Goal: Use online tool/utility: Utilize a website feature to perform a specific function

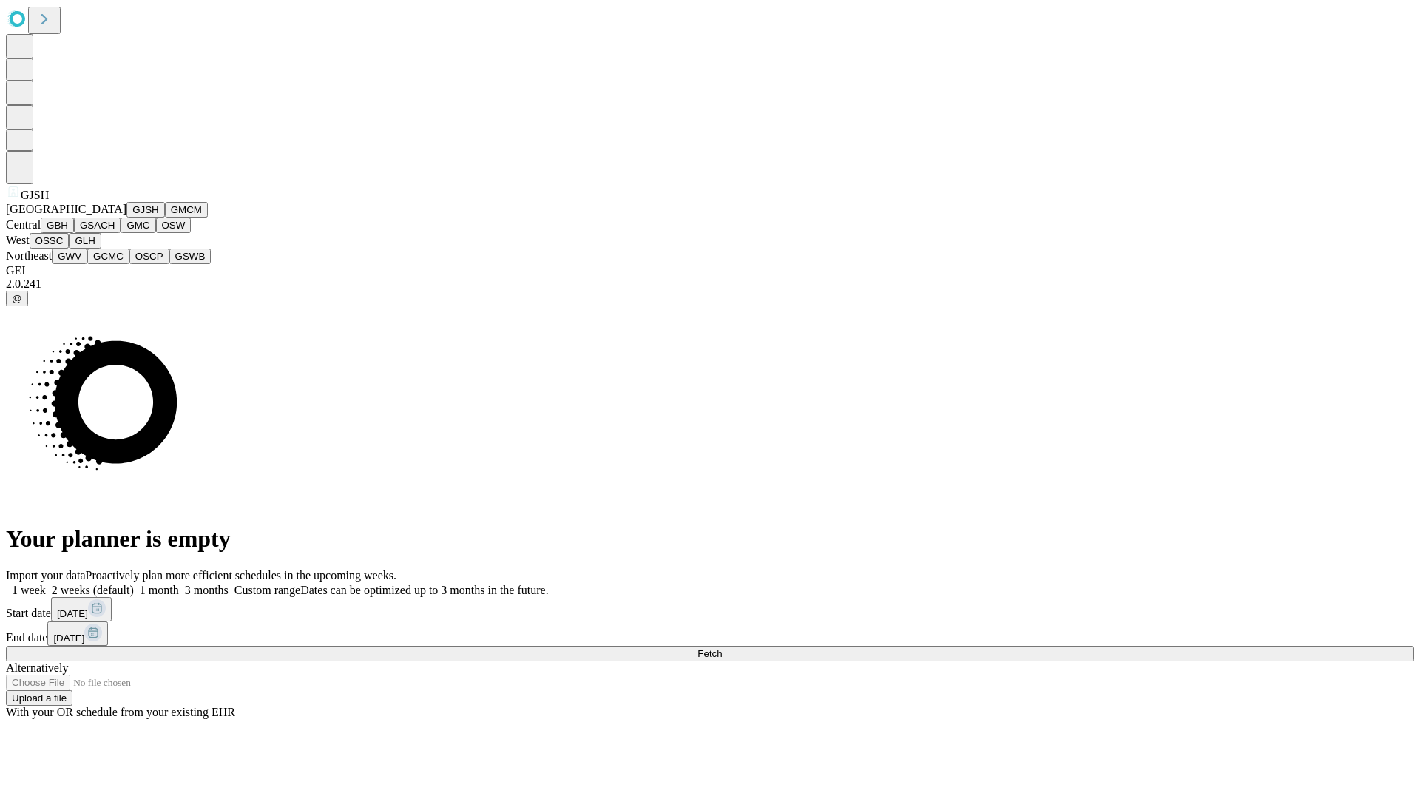
click at [126, 217] on button "GJSH" at bounding box center [145, 210] width 38 height 16
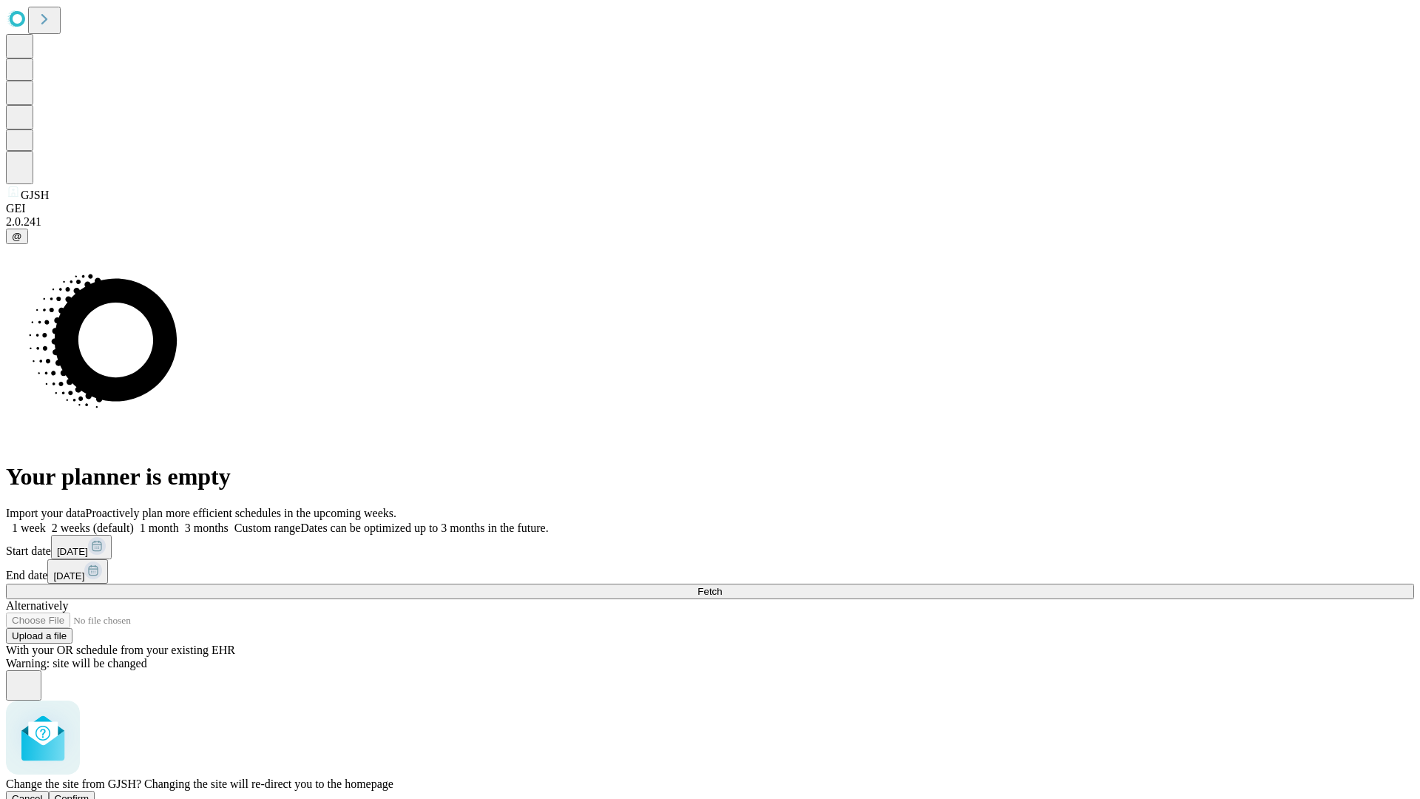
click at [90, 793] on span "Confirm" at bounding box center [72, 798] width 35 height 11
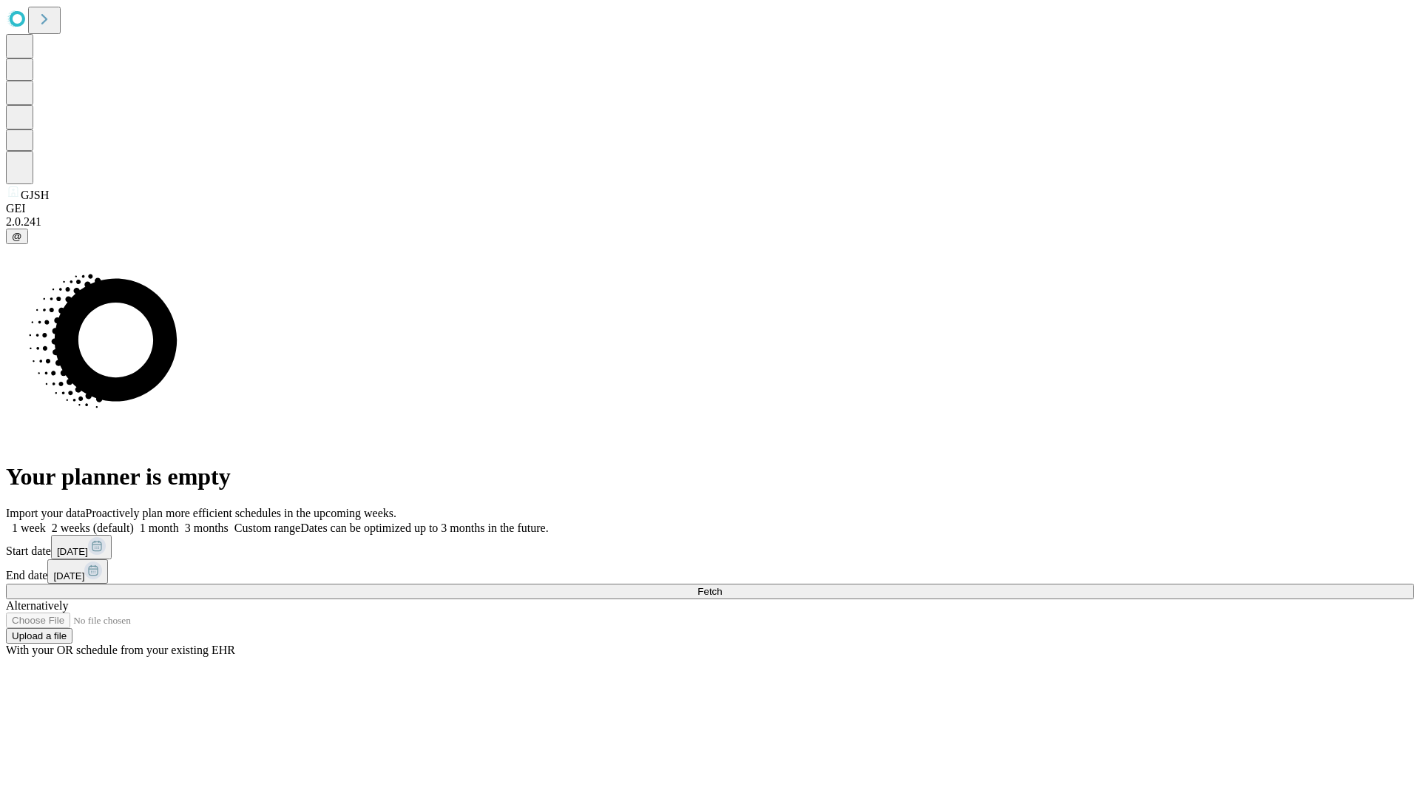
click at [46, 521] on label "1 week" at bounding box center [26, 527] width 40 height 13
click at [722, 586] on span "Fetch" at bounding box center [710, 591] width 24 height 11
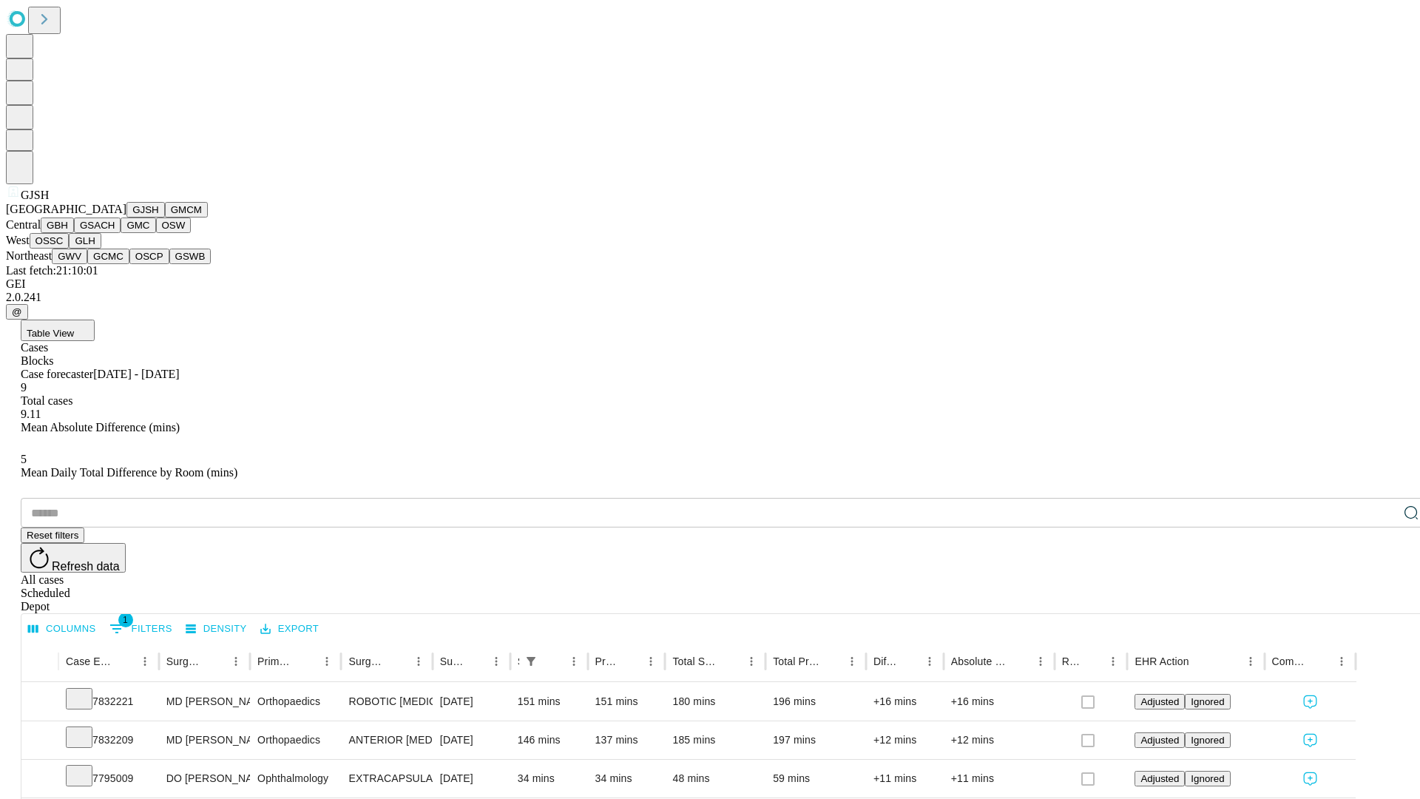
click at [165, 217] on button "GMCM" at bounding box center [186, 210] width 43 height 16
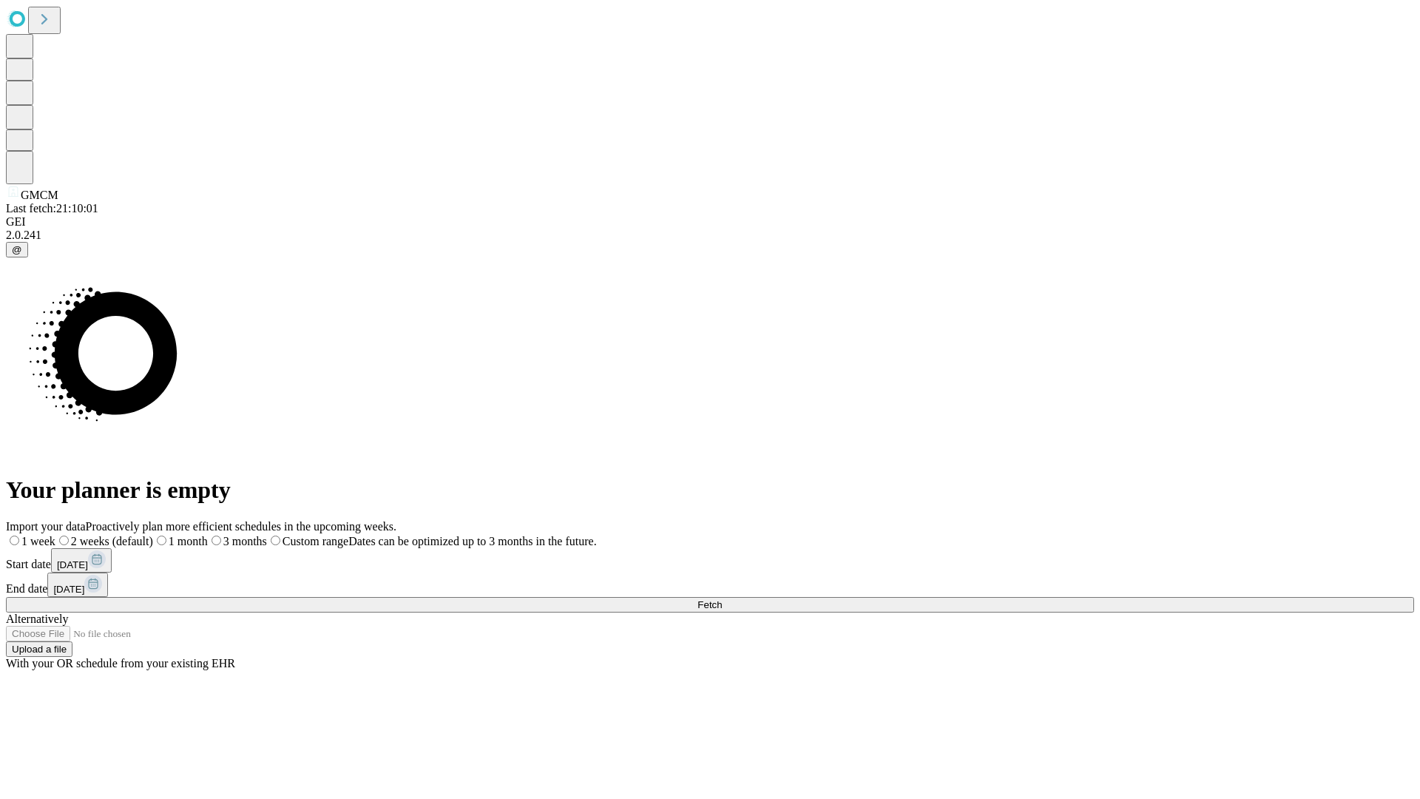
click at [722, 599] on span "Fetch" at bounding box center [710, 604] width 24 height 11
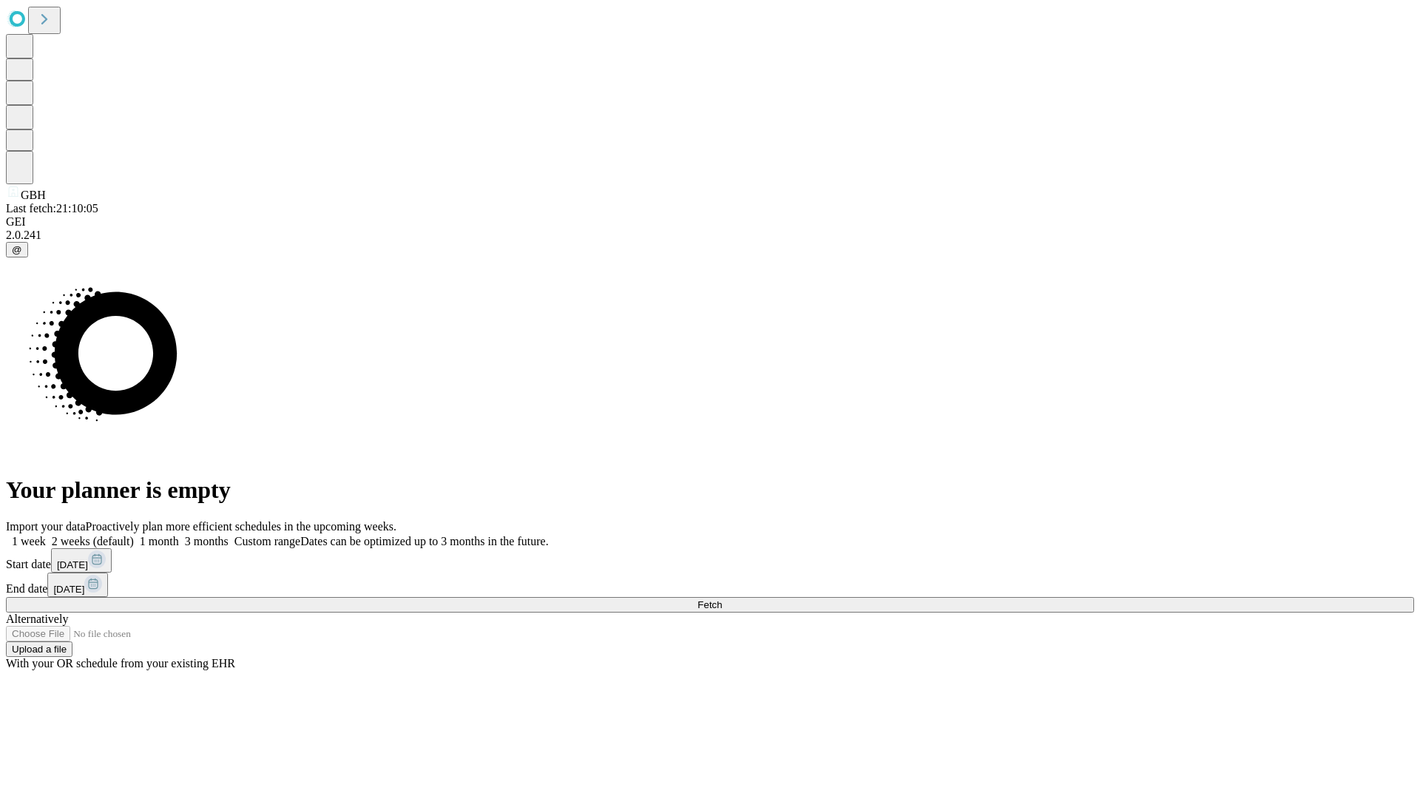
click at [722, 599] on span "Fetch" at bounding box center [710, 604] width 24 height 11
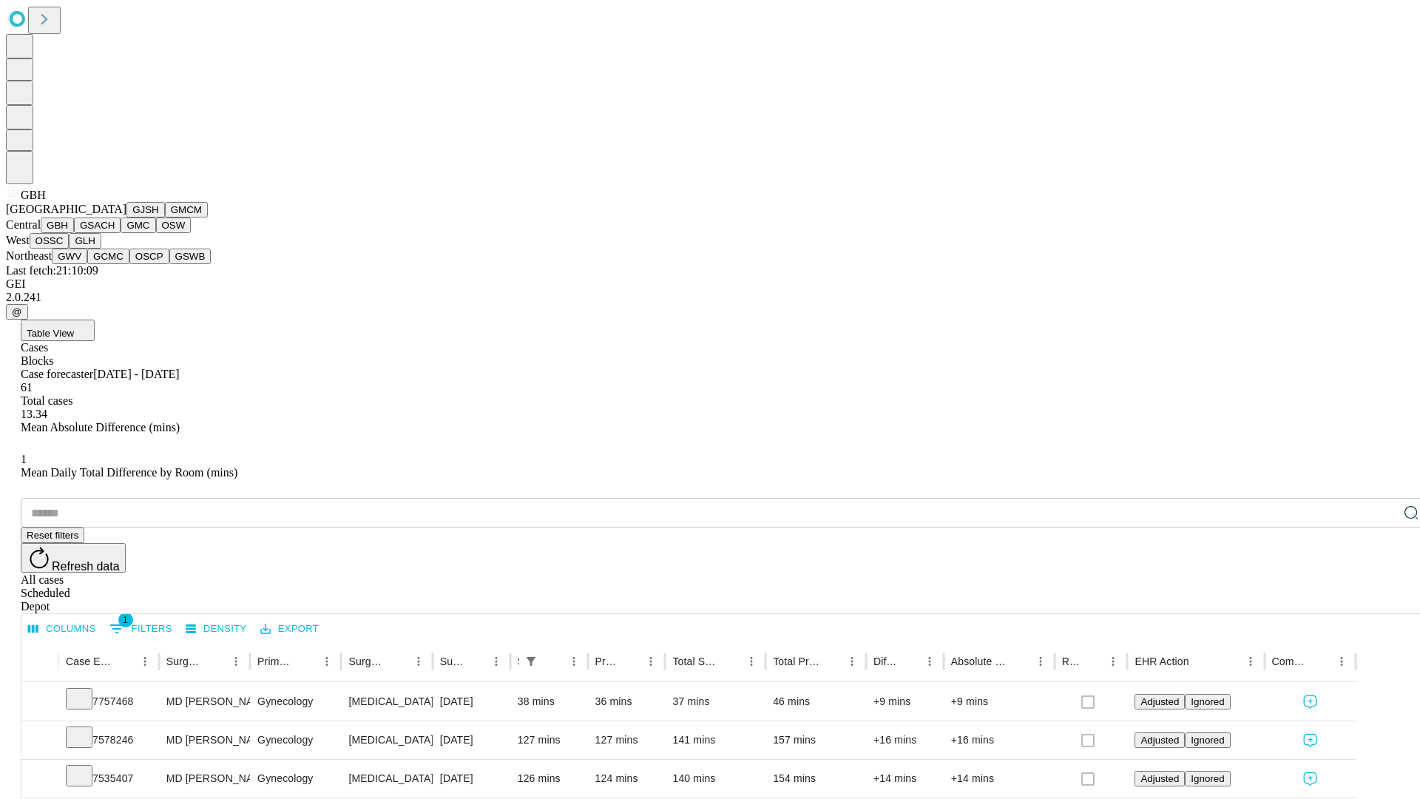
click at [115, 233] on button "GSACH" at bounding box center [97, 225] width 47 height 16
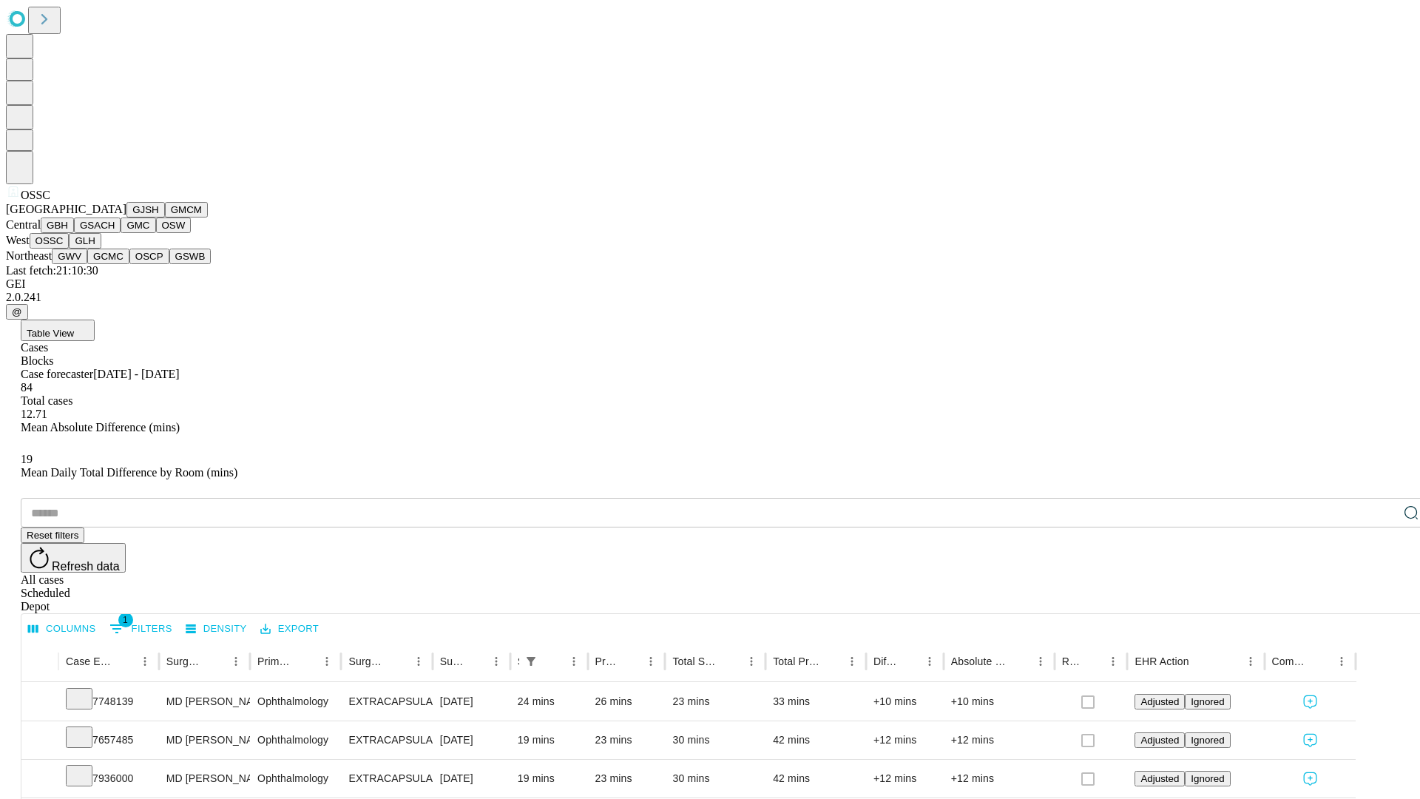
click at [101, 249] on button "GLH" at bounding box center [85, 241] width 32 height 16
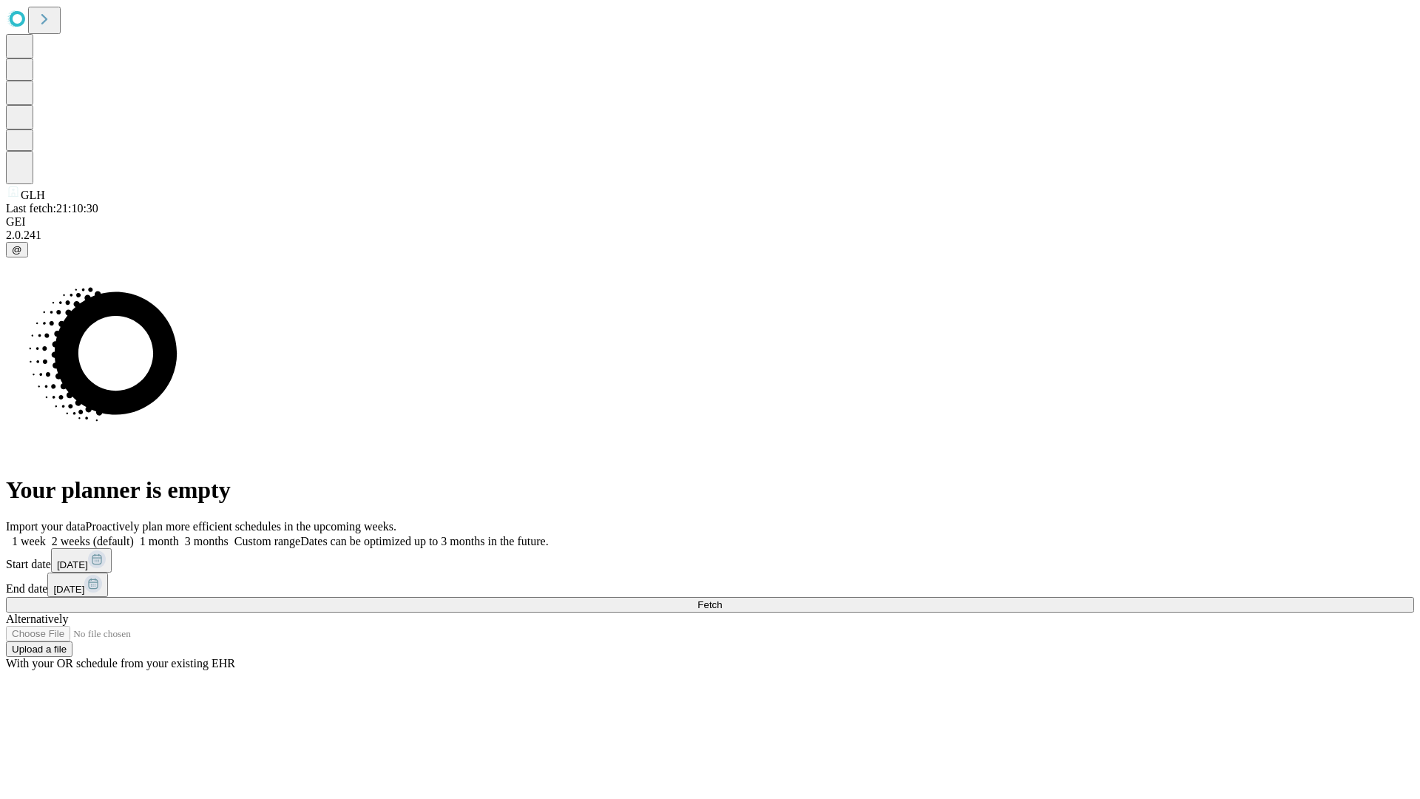
click at [46, 535] on label "1 week" at bounding box center [26, 541] width 40 height 13
click at [722, 599] on span "Fetch" at bounding box center [710, 604] width 24 height 11
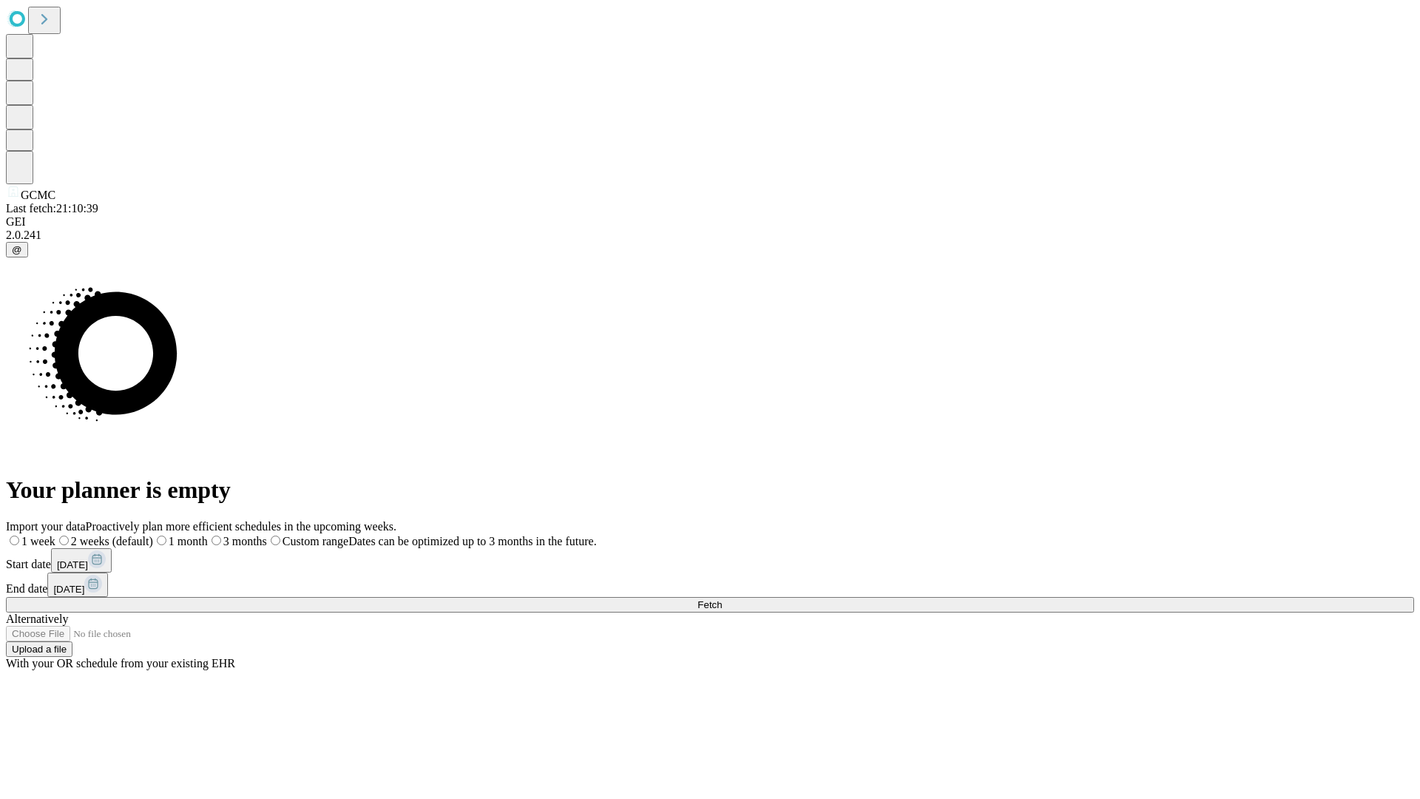
click at [722, 599] on span "Fetch" at bounding box center [710, 604] width 24 height 11
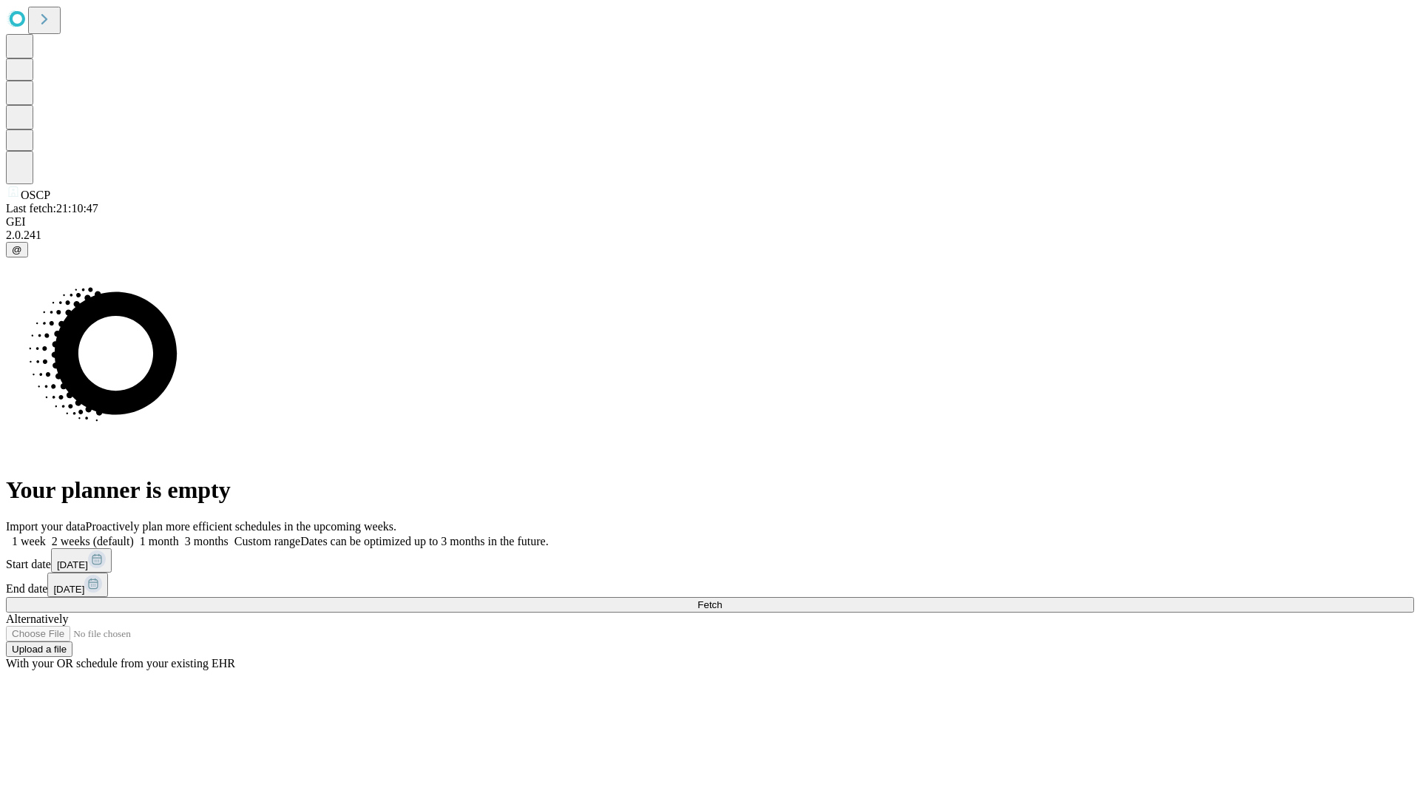
click at [46, 535] on label "1 week" at bounding box center [26, 541] width 40 height 13
click at [722, 599] on span "Fetch" at bounding box center [710, 604] width 24 height 11
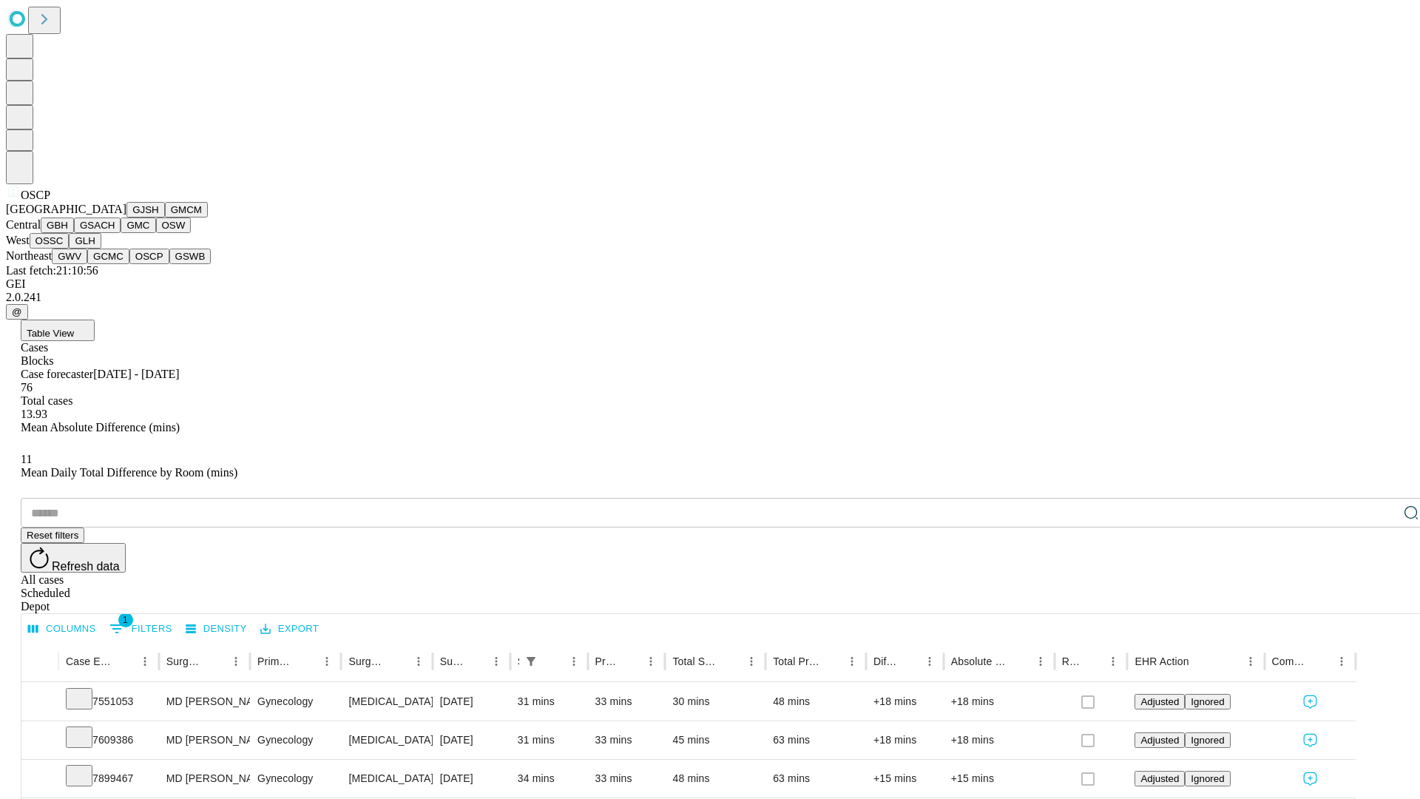
click at [169, 264] on button "GSWB" at bounding box center [190, 257] width 42 height 16
